Goal: Task Accomplishment & Management: Complete application form

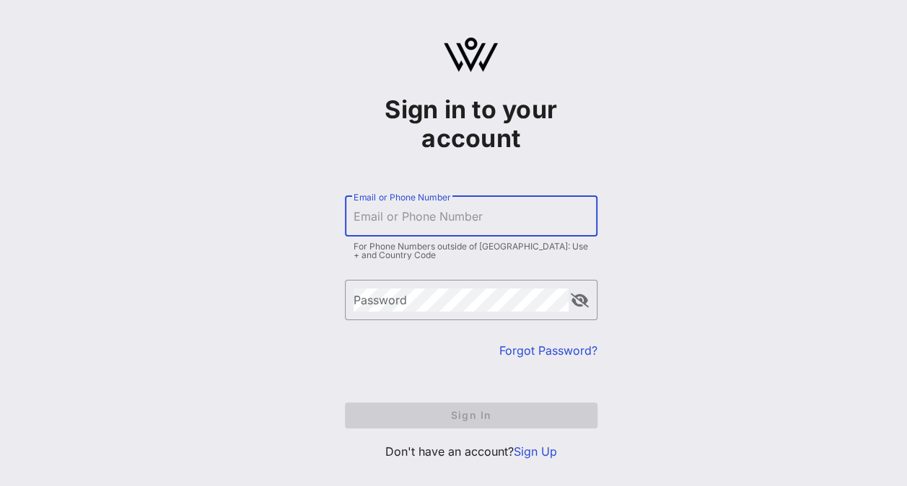
click at [442, 224] on input "Email or Phone Number" at bounding box center [471, 216] width 235 height 23
type input "vflory@chci.org"
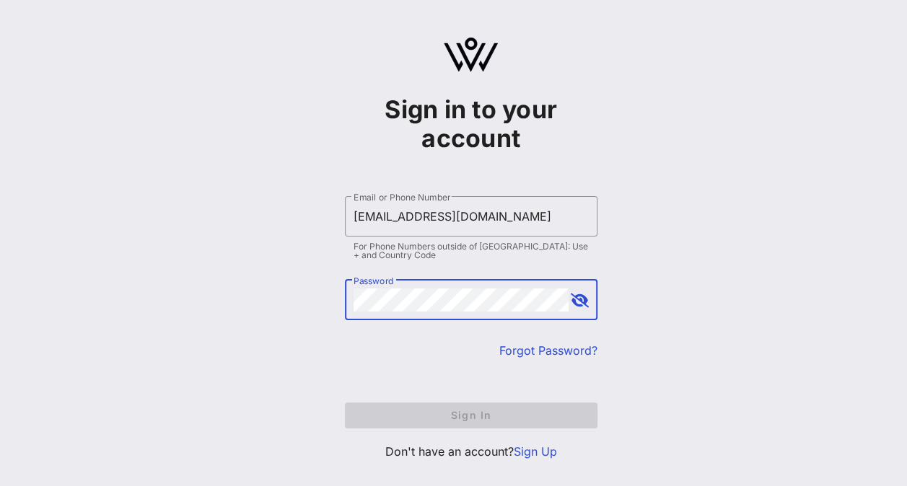
click at [538, 449] on link "Sign Up" at bounding box center [535, 451] width 43 height 14
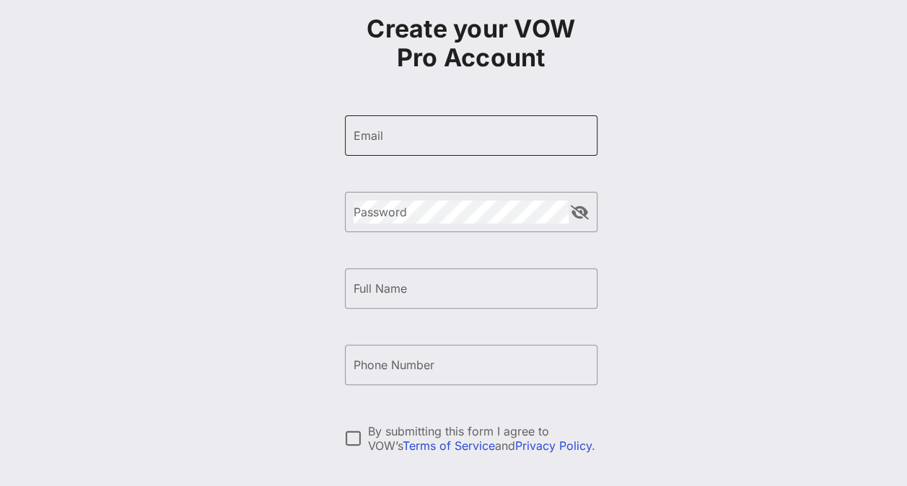
scroll to position [144, 0]
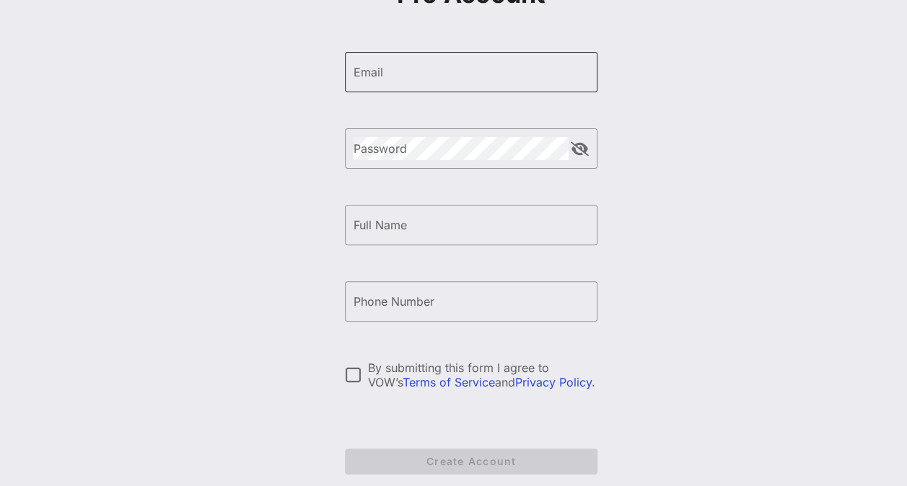
click at [405, 76] on input "Email" at bounding box center [471, 72] width 235 height 23
type input "vflory@chci.org"
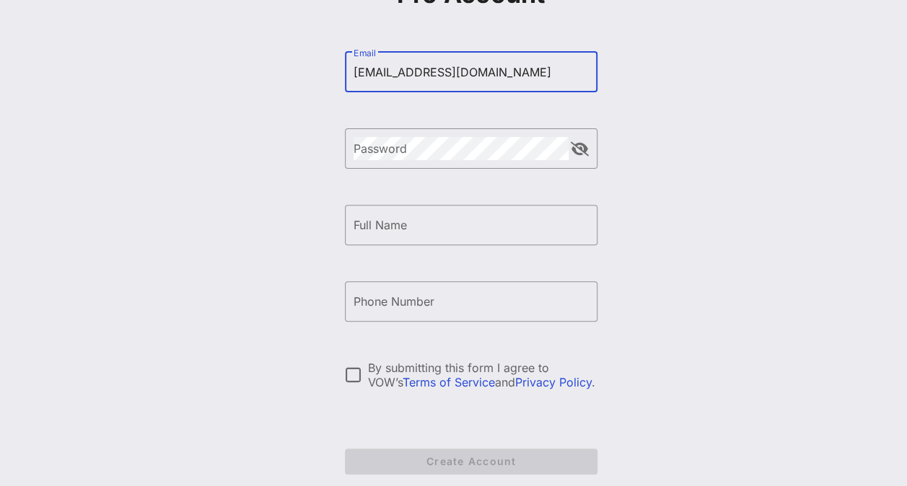
type input "Vanessa Soraya Flory"
type input "+13475155370"
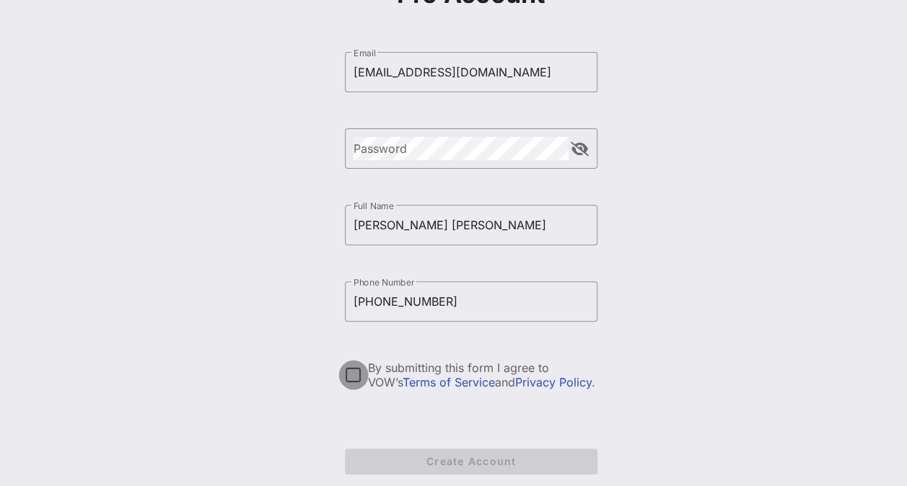
click at [354, 374] on div at bounding box center [353, 375] width 25 height 25
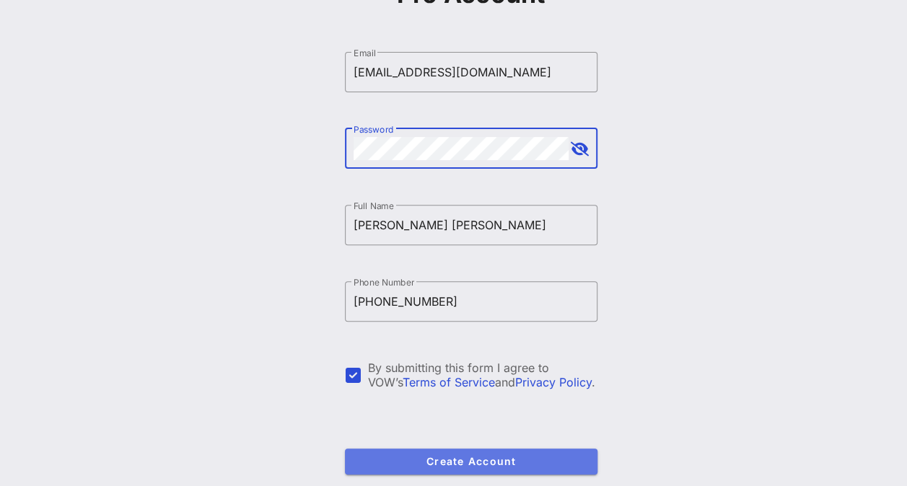
click at [458, 469] on button "Create Account" at bounding box center [471, 462] width 253 height 26
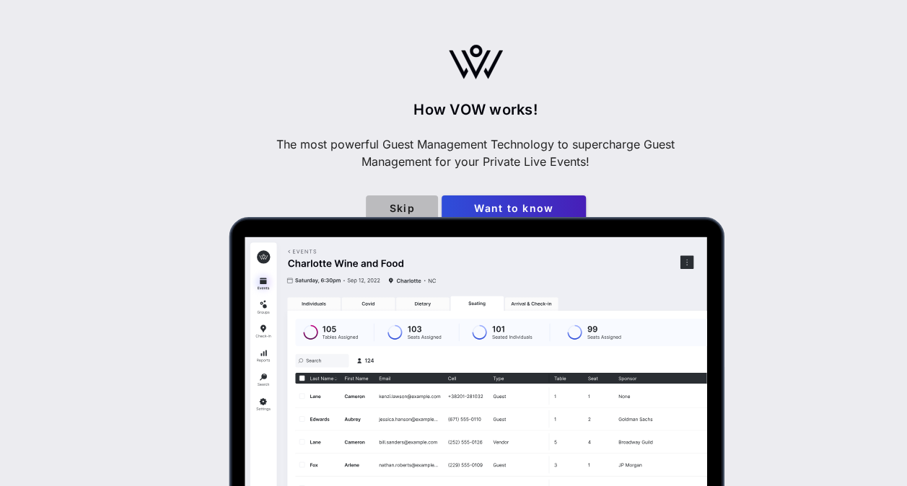
click at [403, 201] on link "Skip" at bounding box center [402, 209] width 72 height 26
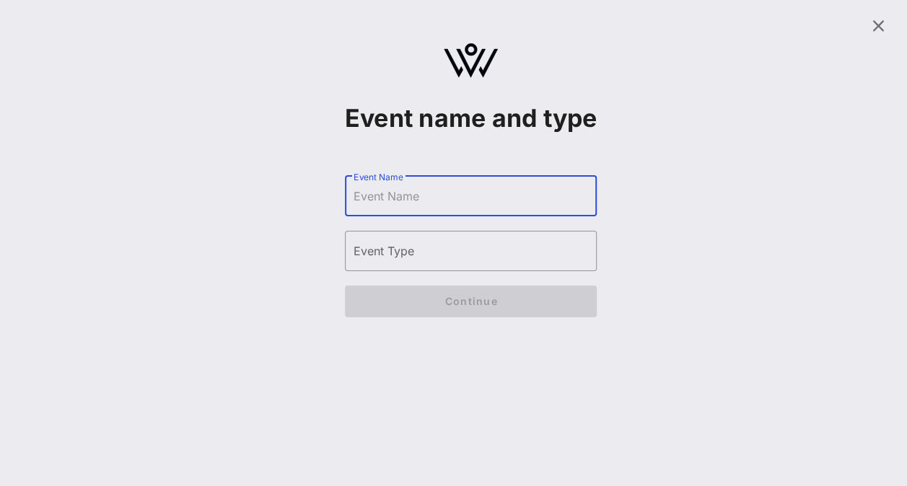
click at [403, 208] on input "Event Name" at bounding box center [471, 196] width 235 height 23
type input "CHCI"
click at [411, 263] on input "Event Type" at bounding box center [471, 251] width 235 height 23
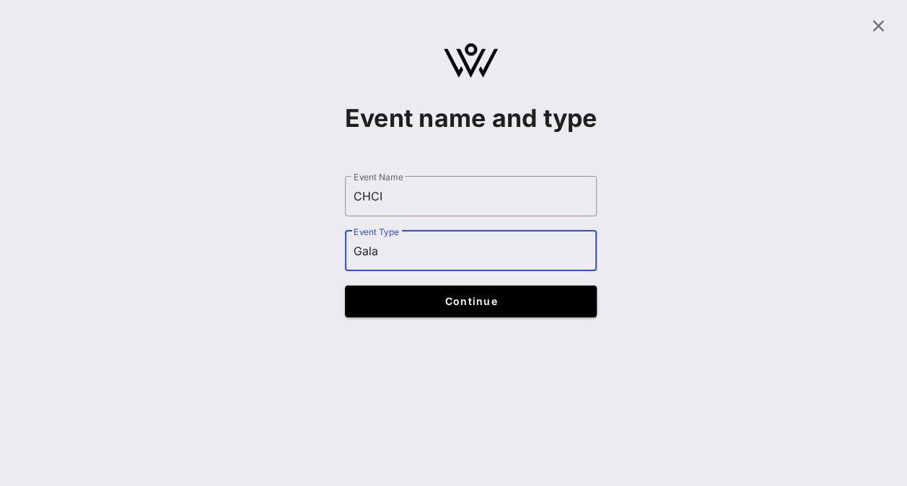
type input "Gala"
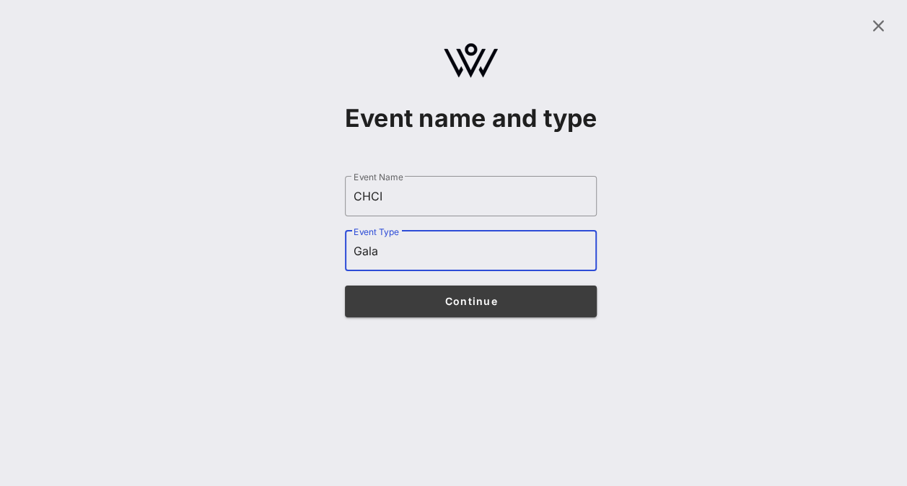
click at [406, 317] on button "Continue" at bounding box center [471, 302] width 253 height 32
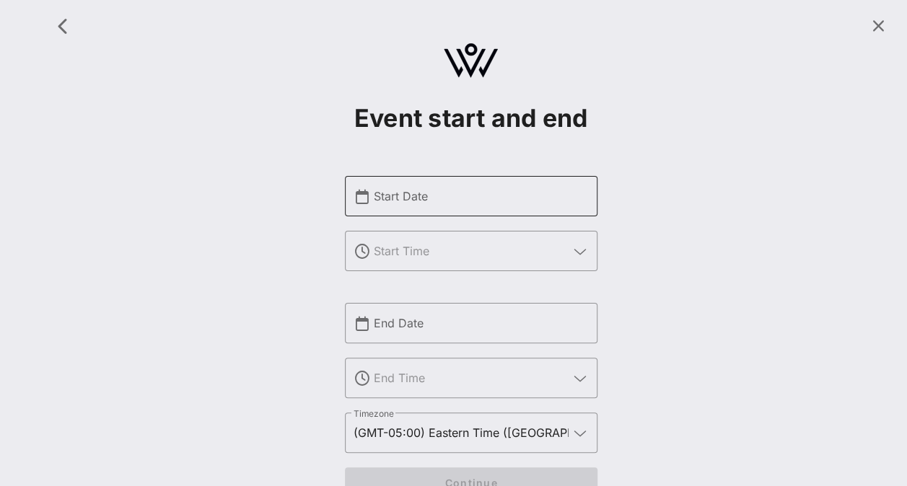
click at [416, 203] on input "Start Date" at bounding box center [481, 196] width 215 height 23
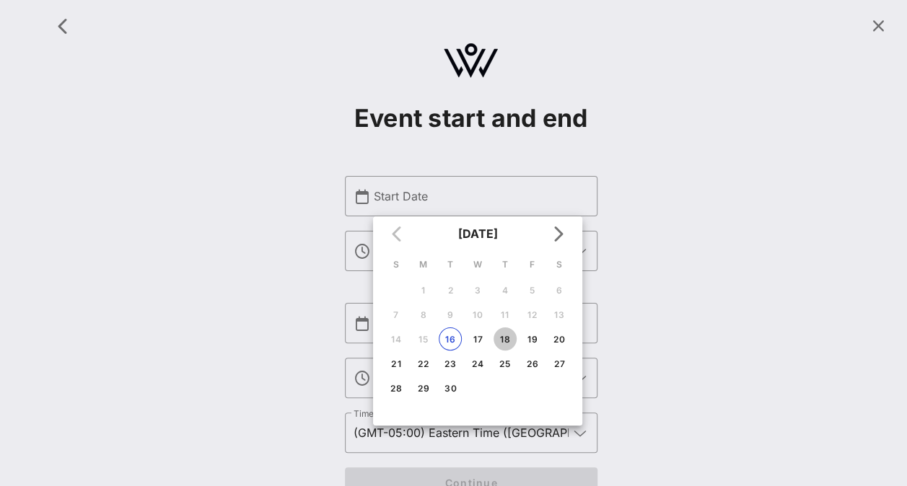
click at [509, 341] on div "18" at bounding box center [504, 339] width 23 height 11
type input "Sep 18, 2025"
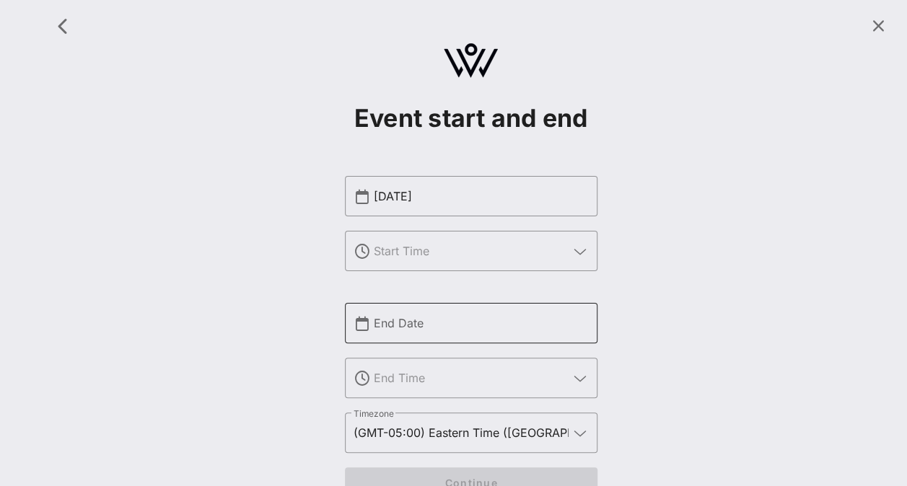
click at [533, 312] on input "End Date" at bounding box center [481, 323] width 215 height 23
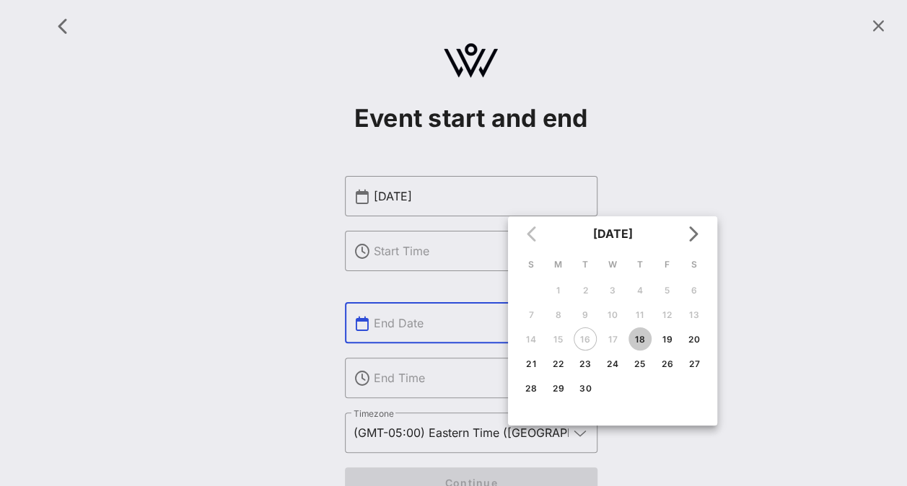
click at [638, 337] on div "18" at bounding box center [639, 339] width 23 height 11
type input "Sep 18, 2025"
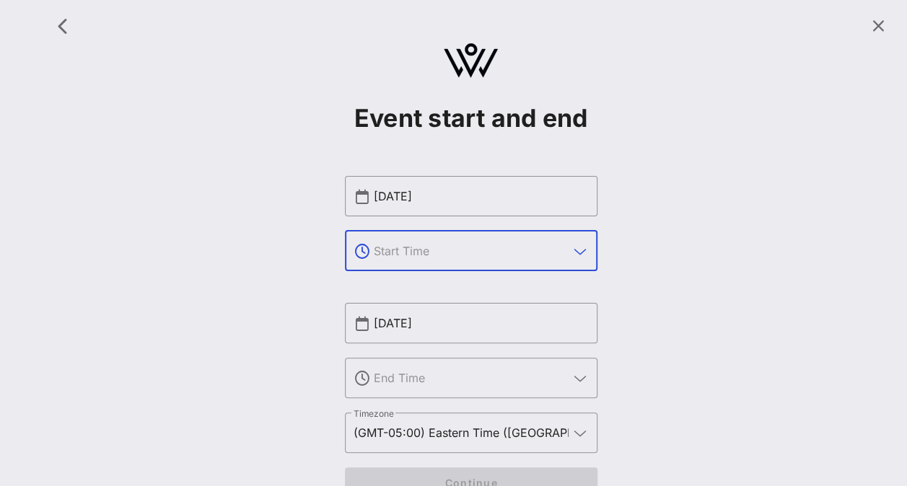
click at [388, 251] on input "text" at bounding box center [471, 251] width 195 height 23
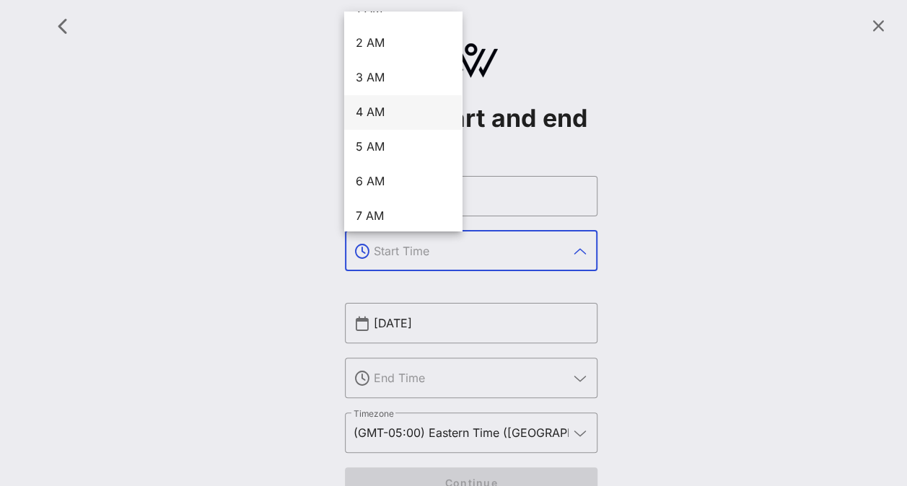
scroll to position [144, 0]
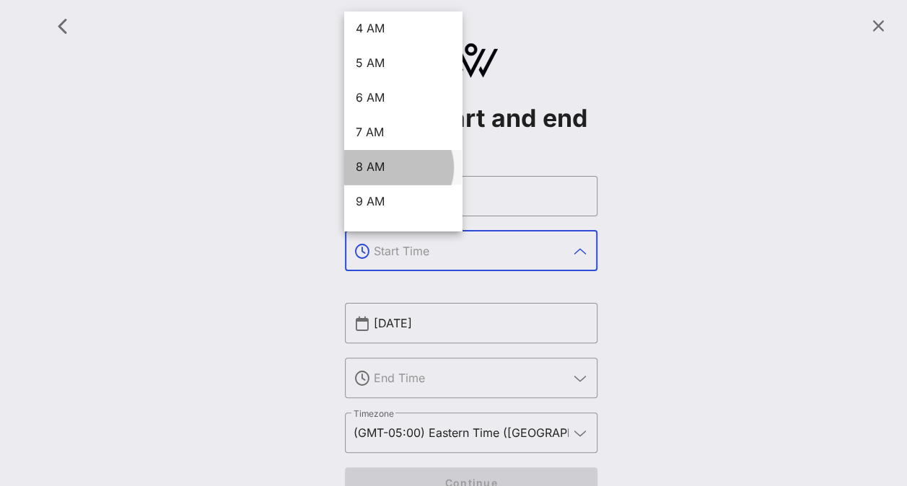
click at [377, 166] on div "8 AM" at bounding box center [403, 167] width 95 height 14
type input "8 AM"
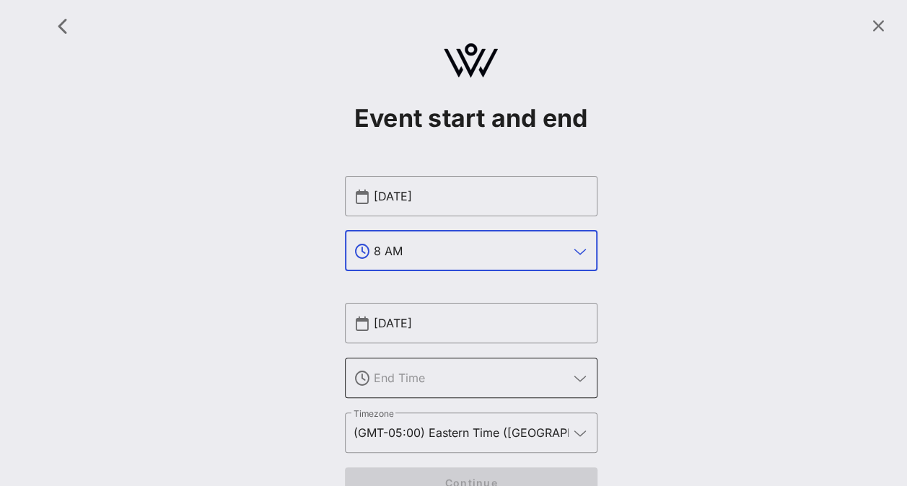
click at [522, 366] on input "text" at bounding box center [471, 377] width 195 height 23
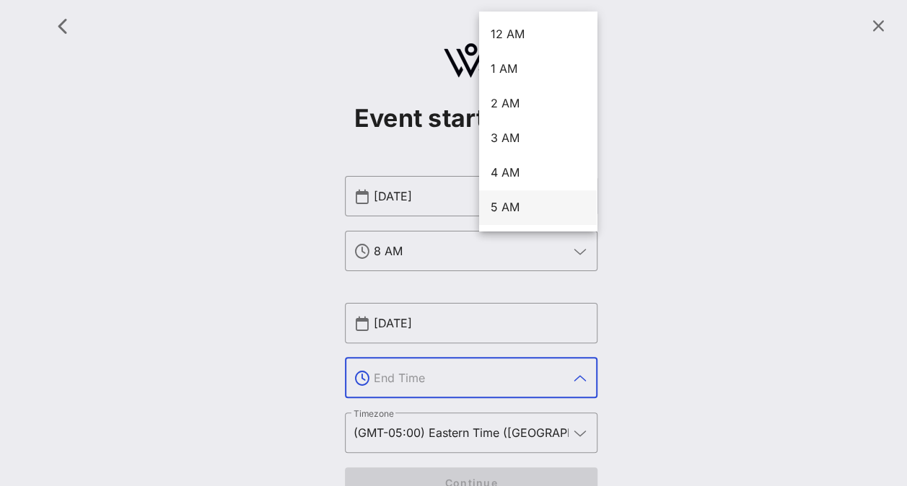
click at [519, 201] on div "5 AM" at bounding box center [538, 208] width 95 height 14
type input "5 AM"
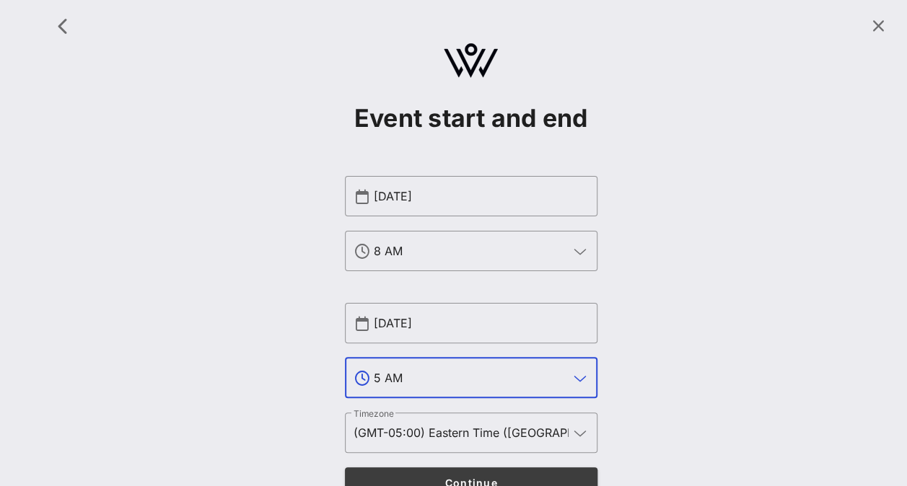
click at [457, 477] on span "Continue" at bounding box center [471, 483] width 224 height 12
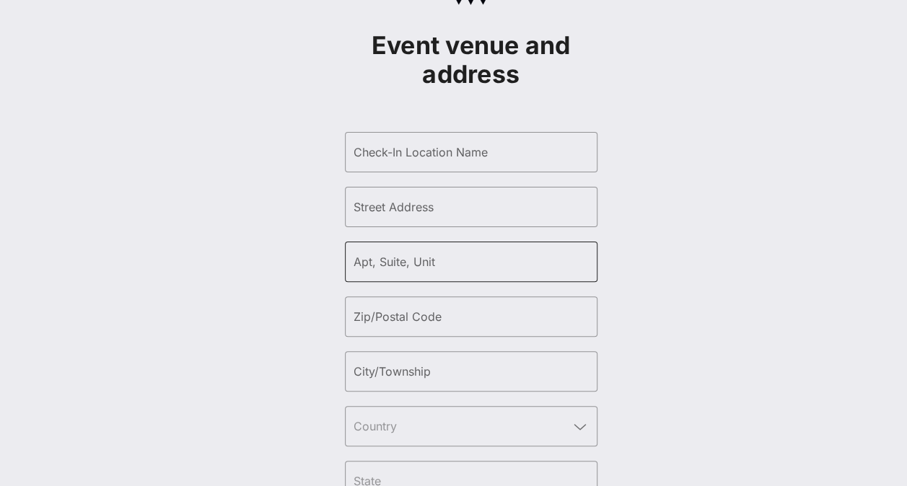
scroll to position [0, 0]
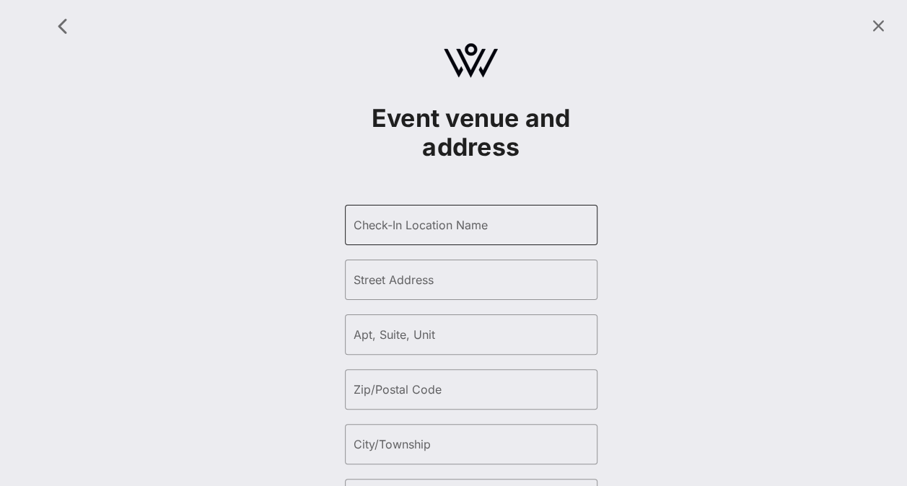
click at [429, 242] on div "Check-In Location Name" at bounding box center [471, 225] width 235 height 40
type input "convention center"
click at [827, 185] on div "Event venue and address ​ Check-In Location Name convention center ​ Street Add…" at bounding box center [470, 322] width 855 height 626
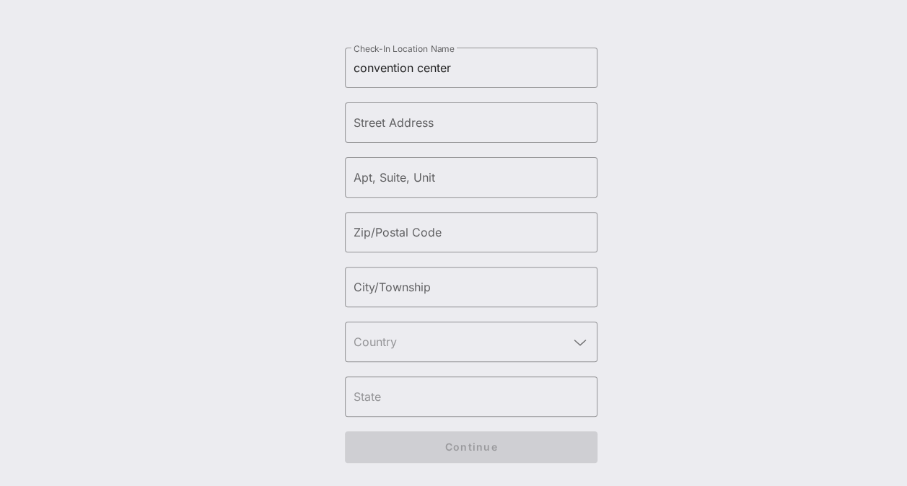
drag, startPoint x: 419, startPoint y: 86, endPoint x: 423, endPoint y: 96, distance: 10.7
click at [422, 90] on div "​ Check-In Location Name convention center ​ Street Address ​ Apt, Suite, Unit …" at bounding box center [471, 232] width 253 height 369
click at [416, 121] on input "Street Address" at bounding box center [471, 122] width 235 height 23
click at [770, 130] on div "Event venue and address ​ Check-In Location Name convention center ​ Street Add…" at bounding box center [470, 164] width 855 height 626
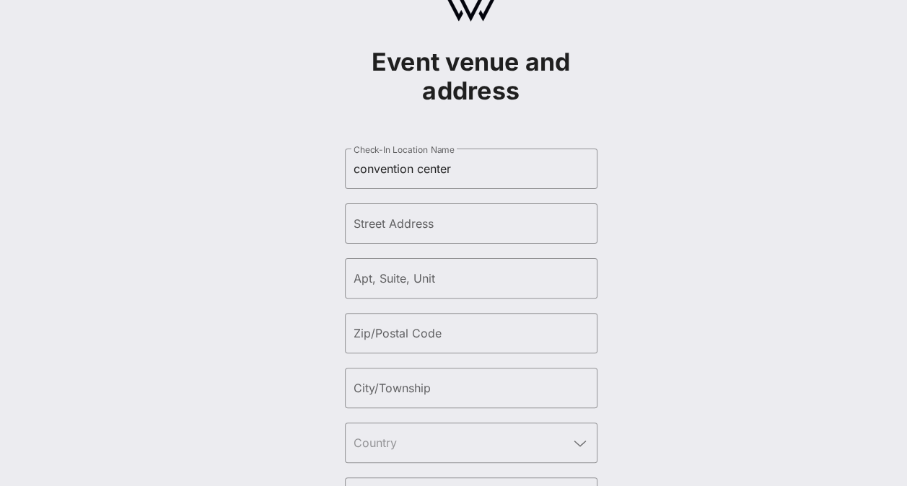
scroll to position [0, 0]
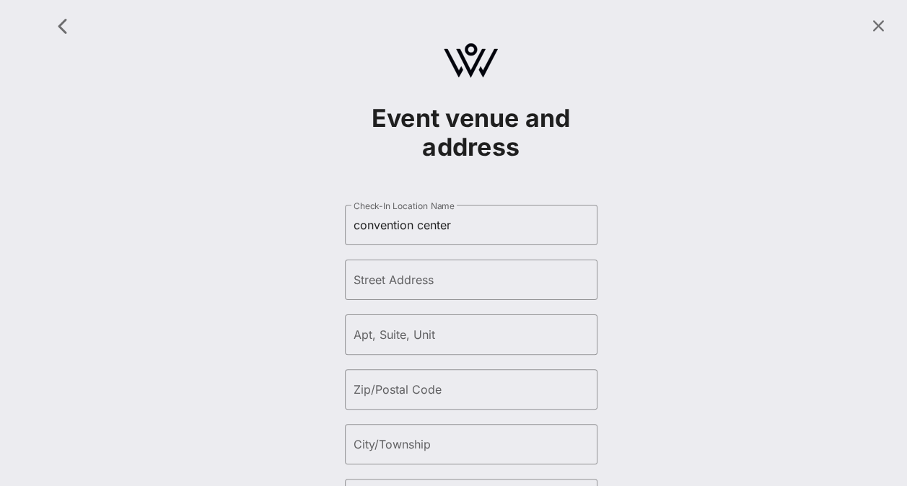
click at [489, 128] on h1 "Event venue and address" at bounding box center [471, 133] width 253 height 58
click at [61, 26] on icon "button" at bounding box center [63, 25] width 17 height 17
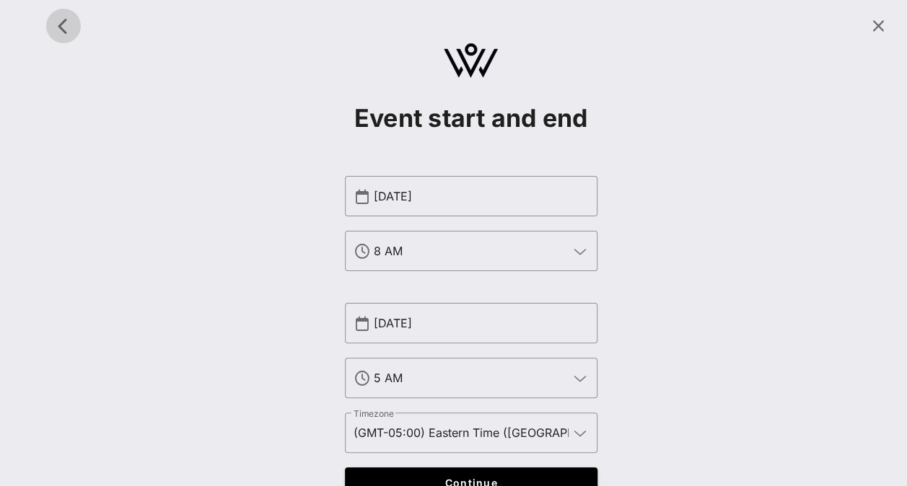
click at [61, 26] on icon "button" at bounding box center [63, 25] width 17 height 17
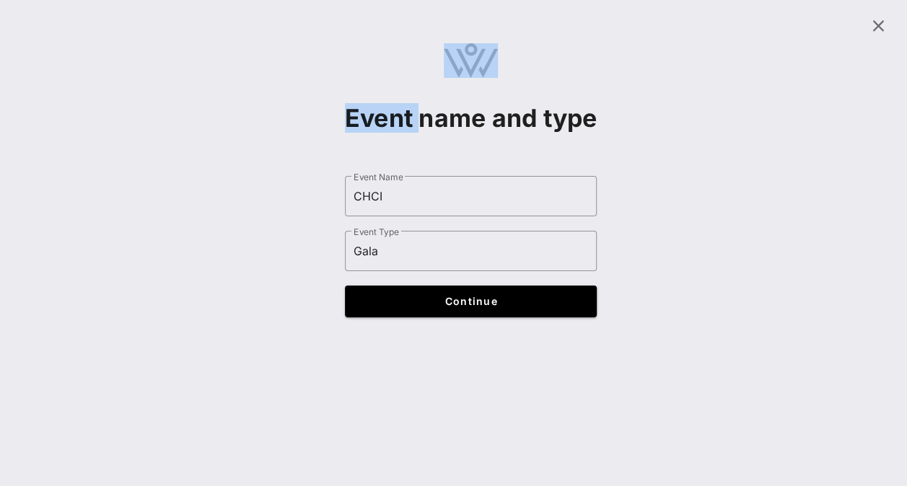
click at [61, 26] on div at bounding box center [470, 26] width 855 height 35
click at [289, 102] on div "Event name and type ​ Event Name CHCI ​ Event Type Gala Continue" at bounding box center [470, 170] width 855 height 323
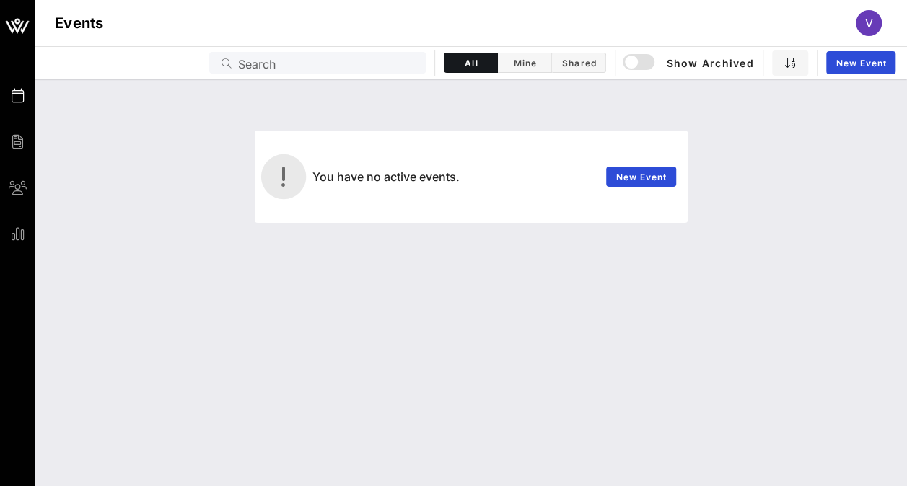
click at [241, 52] on div "Events Search All Mine Shared Show Archived New Event" at bounding box center [471, 62] width 872 height 32
click at [242, 74] on div "Events Search All Mine Shared Show Archived New Event" at bounding box center [471, 62] width 872 height 32
click at [248, 66] on input "Search" at bounding box center [327, 62] width 179 height 19
click at [355, 72] on div "ch" at bounding box center [327, 63] width 179 height 22
click at [332, 68] on input "ch" at bounding box center [327, 62] width 179 height 19
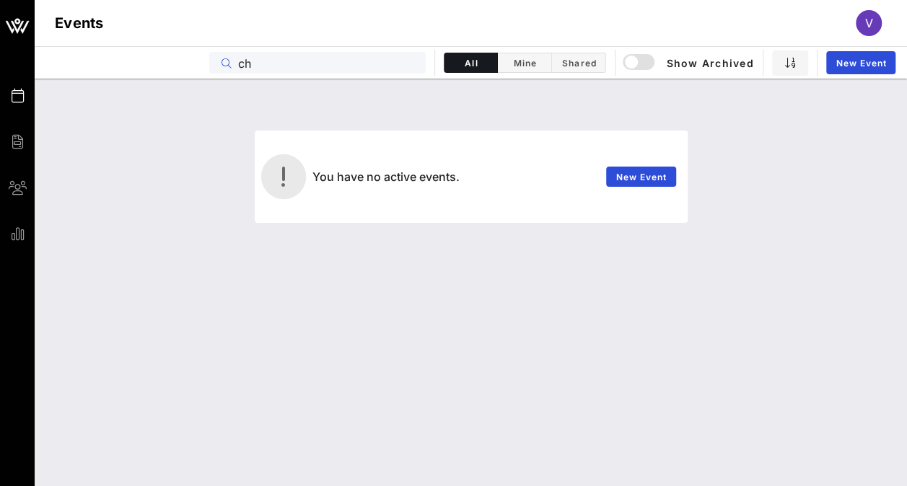
drag, startPoint x: 883, startPoint y: 296, endPoint x: 871, endPoint y: 281, distance: 19.0
click at [883, 296] on div "You have no active events. New Event" at bounding box center [471, 283] width 872 height 408
click at [272, 59] on input "ch" at bounding box center [327, 62] width 179 height 19
click at [69, 32] on h1 "Events" at bounding box center [79, 23] width 49 height 23
click at [293, 63] on input "ch" at bounding box center [327, 62] width 179 height 19
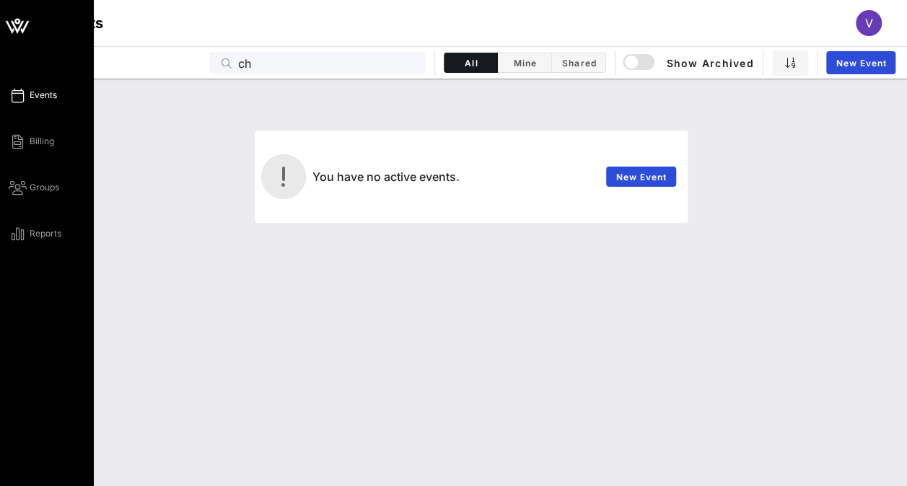
click at [25, 96] on link "Events" at bounding box center [33, 95] width 48 height 17
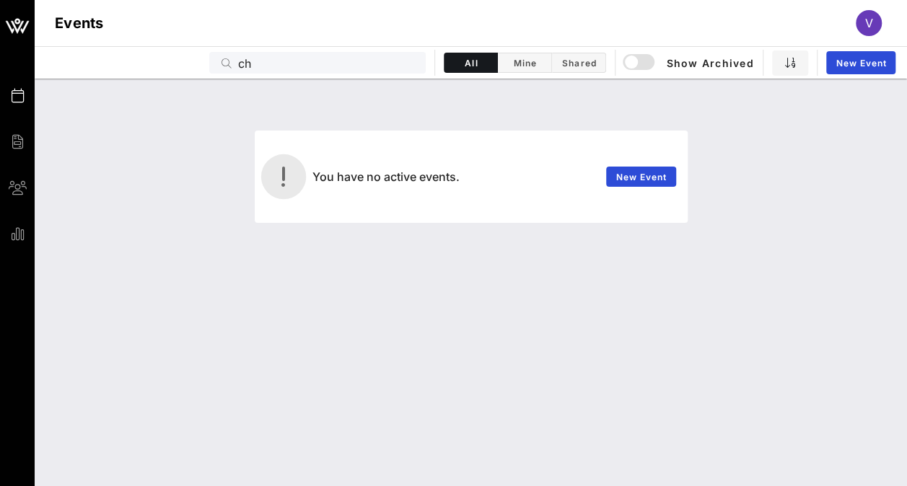
click at [101, 152] on div "You have no active events. New Event" at bounding box center [470, 177] width 855 height 92
click at [290, 51] on div "Events ch All Mine Shared Show Archived New Event" at bounding box center [471, 62] width 872 height 32
click at [273, 66] on input "ch" at bounding box center [327, 62] width 179 height 19
type input "c"
